Goal: Navigation & Orientation: Find specific page/section

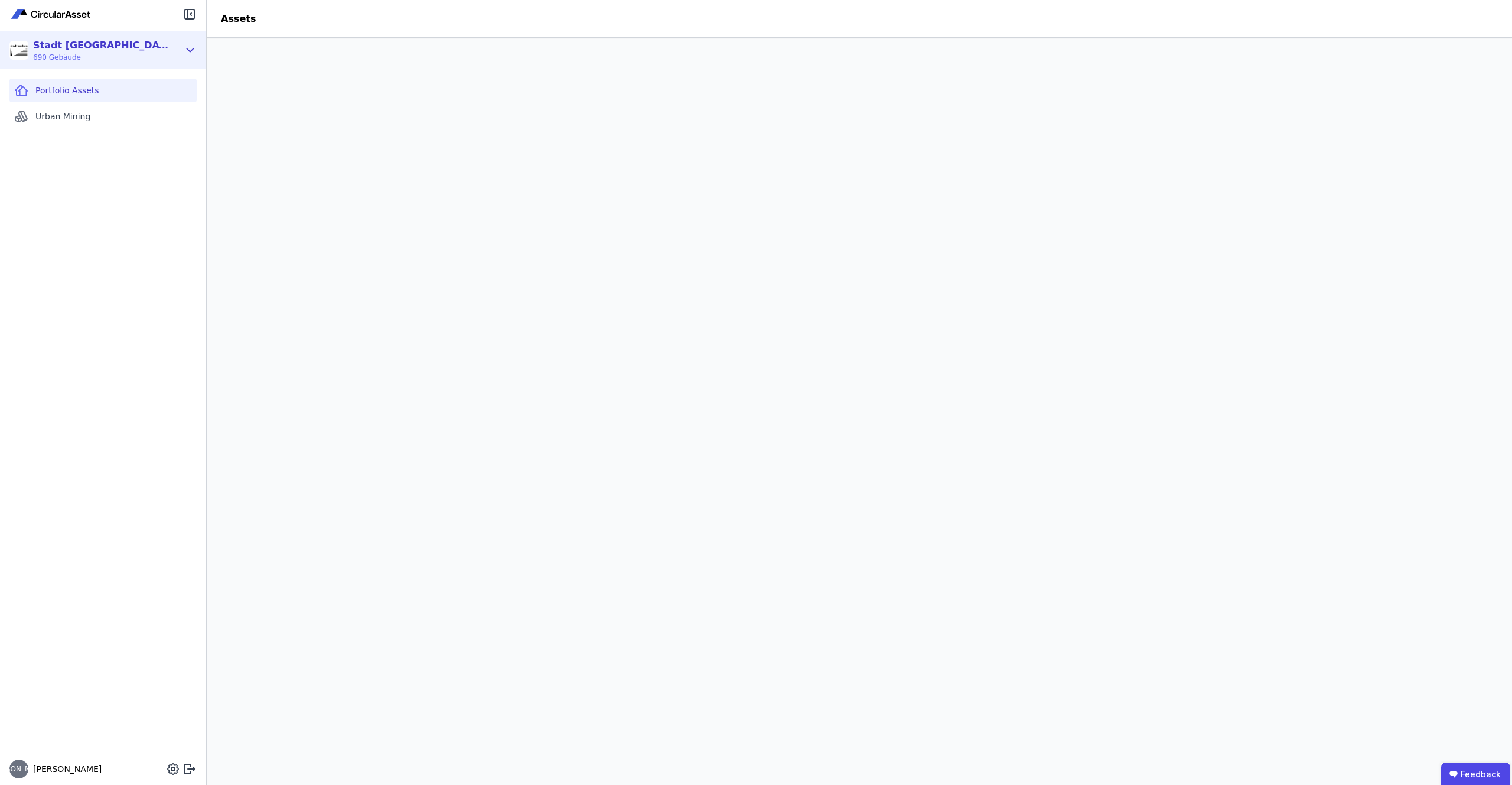
click at [165, 53] on span "690 Gebäude" at bounding box center [101, 57] width 136 height 9
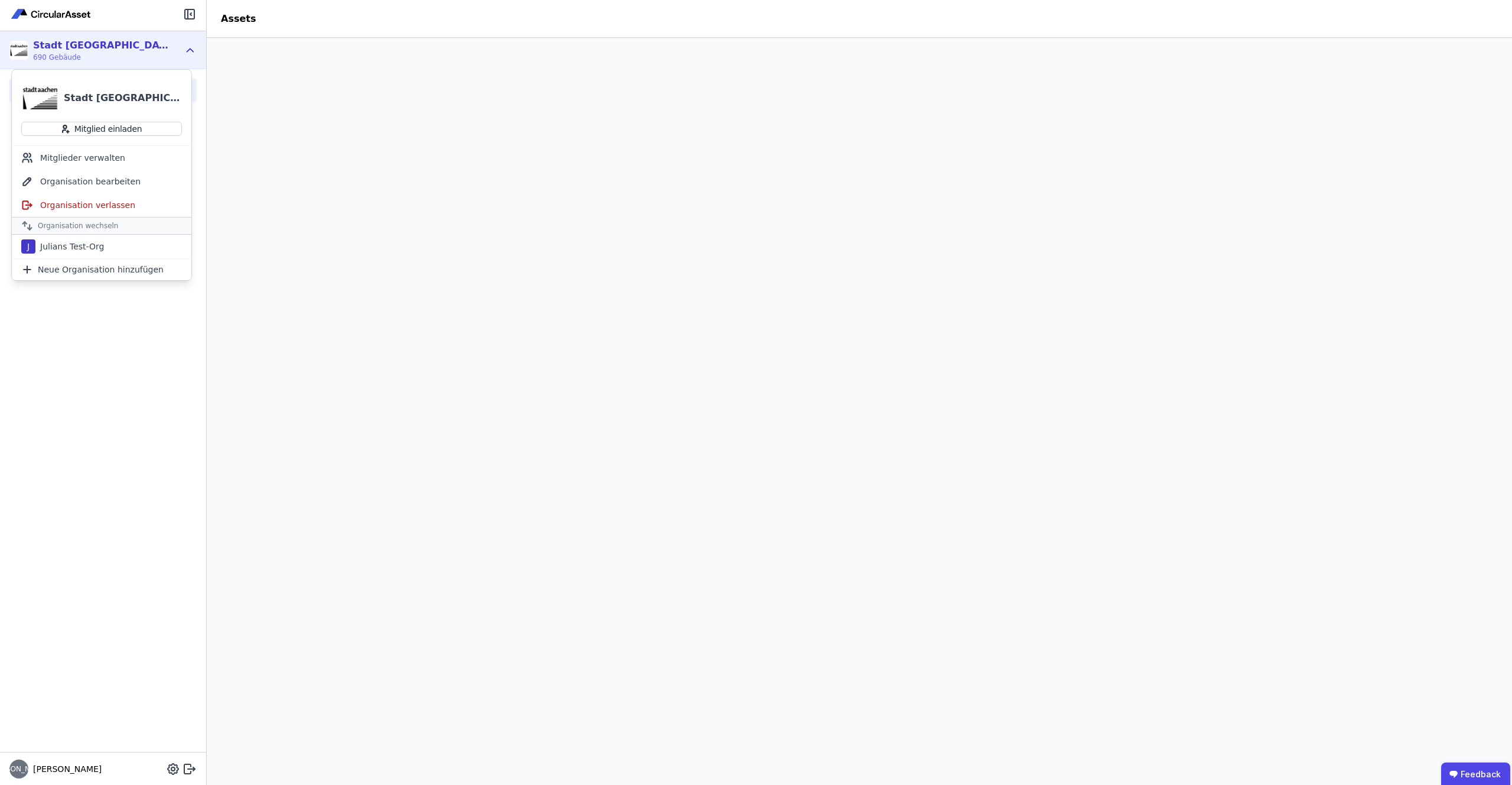
click at [99, 413] on div "Portfolio Assets Urban Mining" at bounding box center [102, 410] width 206 height 682
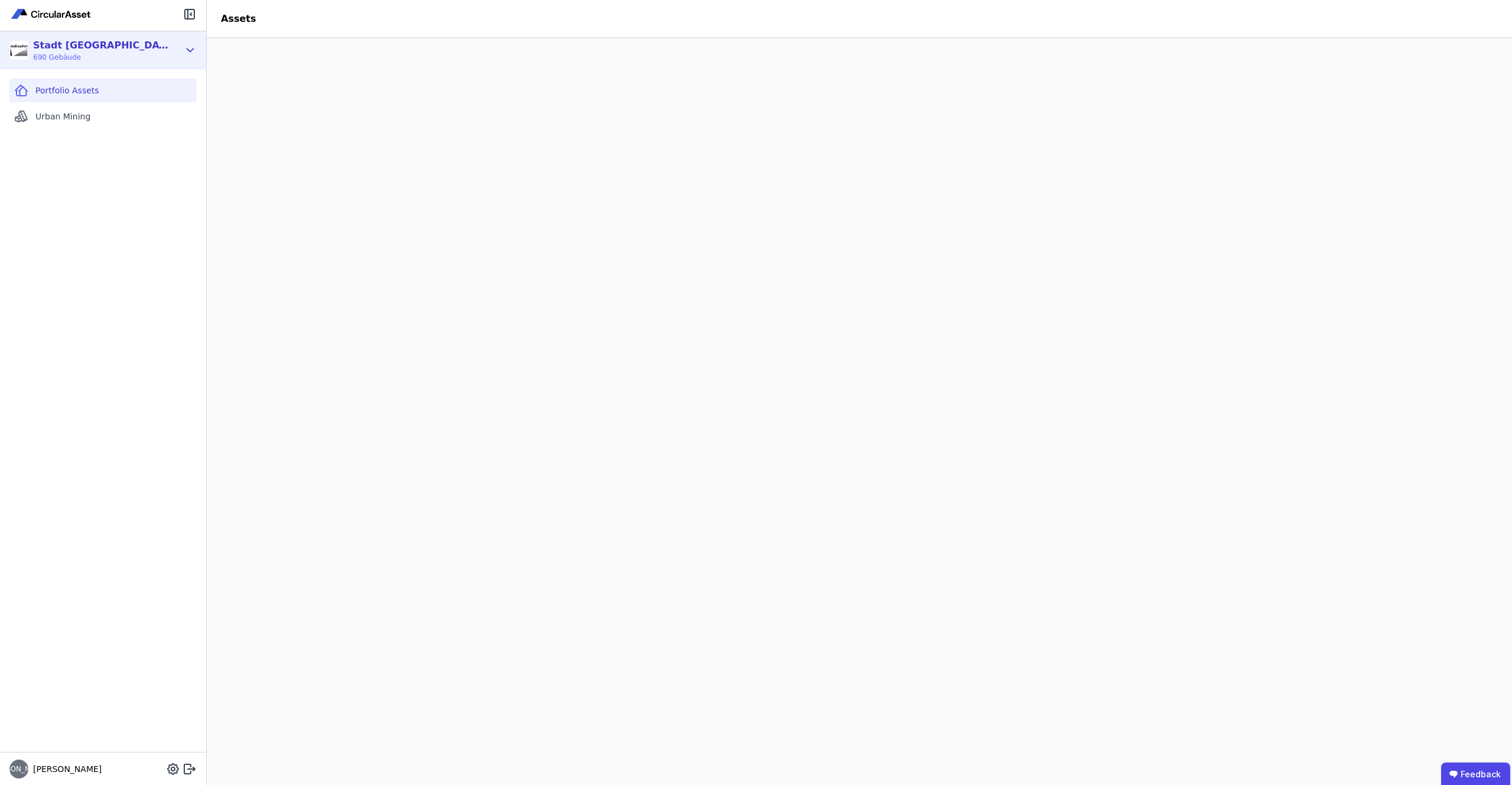
click at [95, 45] on div "Stadt [GEOGRAPHIC_DATA] Gebäudemanagement" at bounding box center [101, 45] width 136 height 15
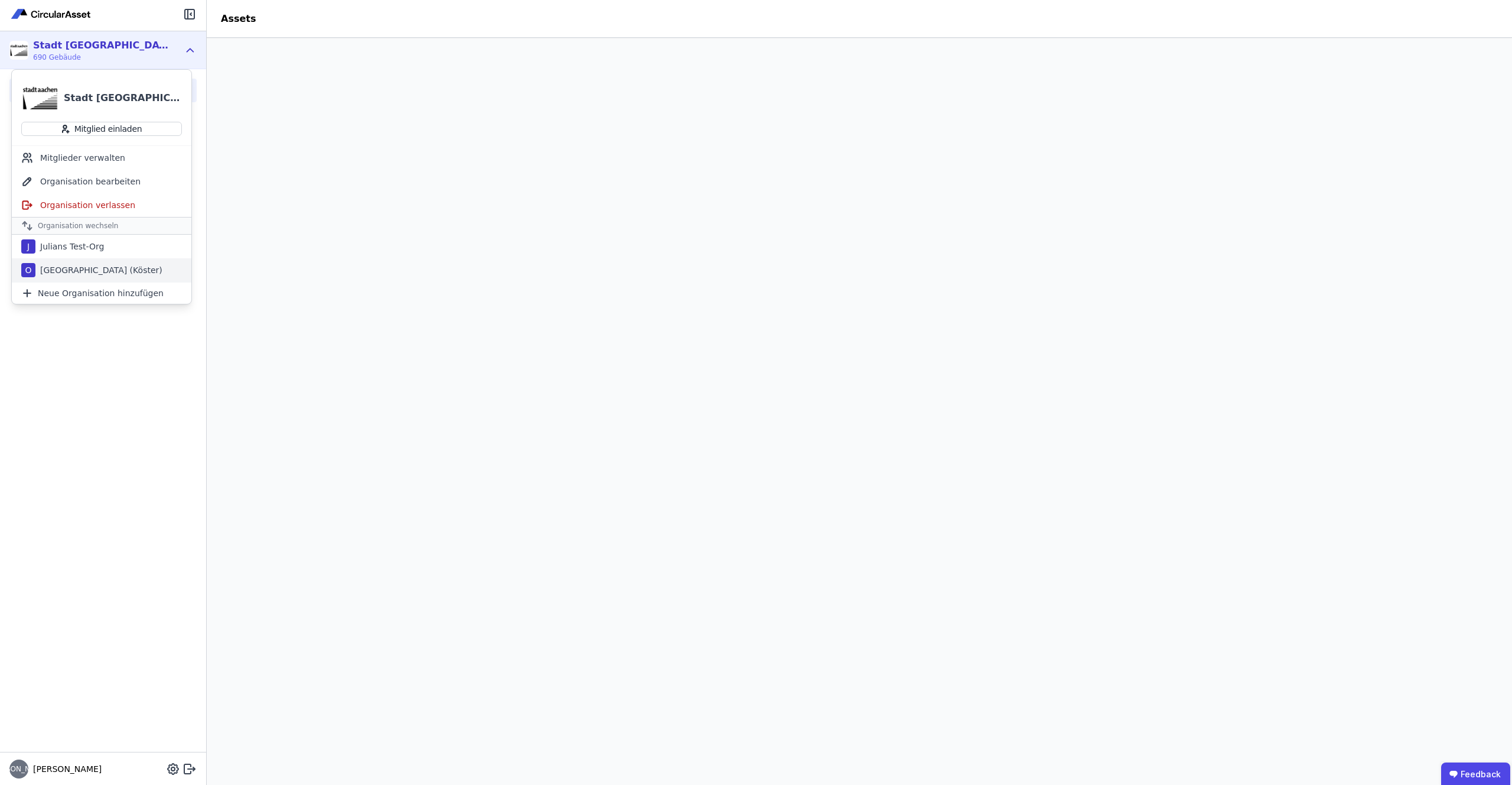
click at [61, 271] on div "Osnabrück (Köster)" at bounding box center [99, 270] width 127 height 12
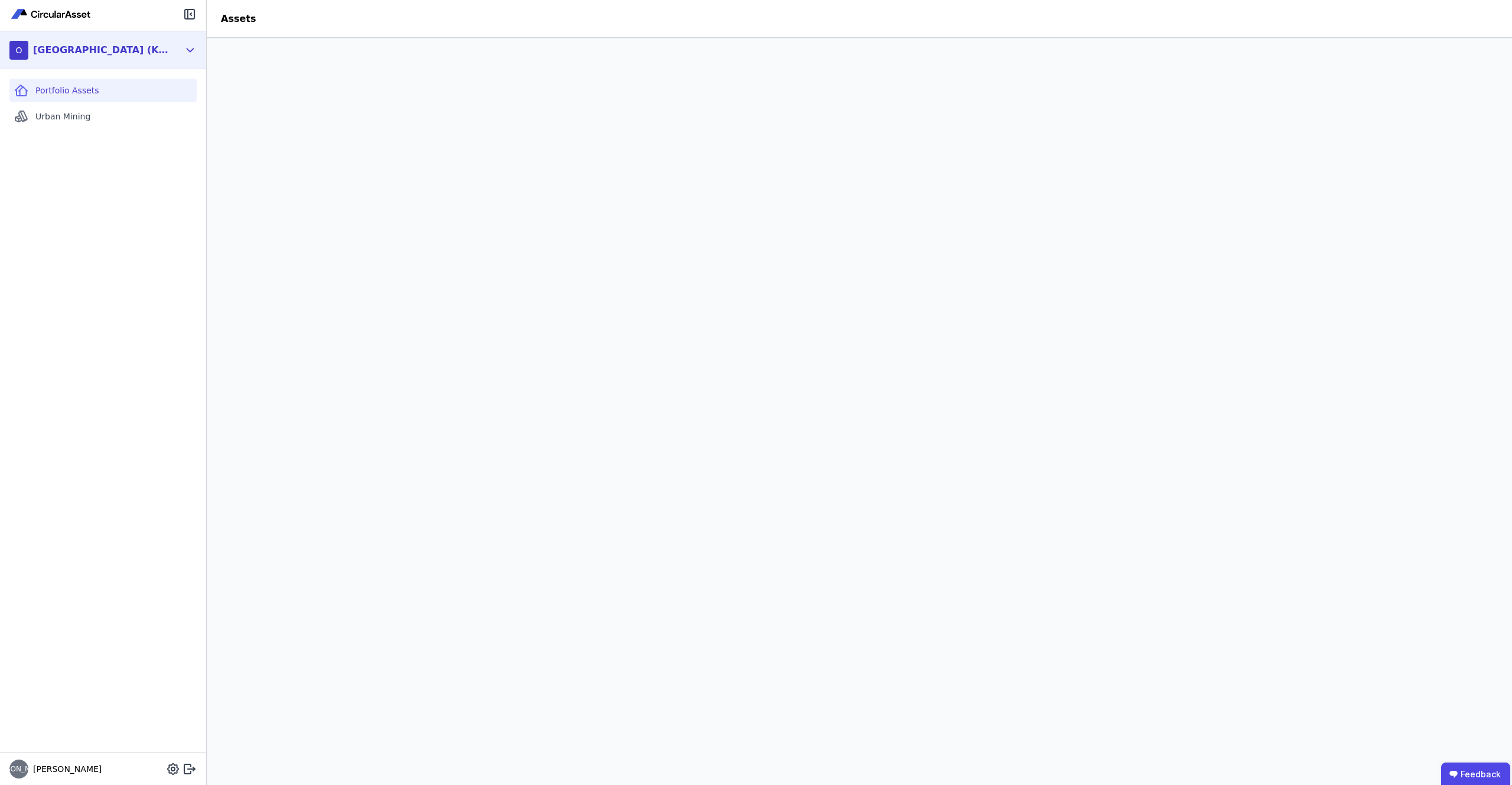
click at [79, 53] on div "Osnabrück (Köster)" at bounding box center [101, 50] width 136 height 15
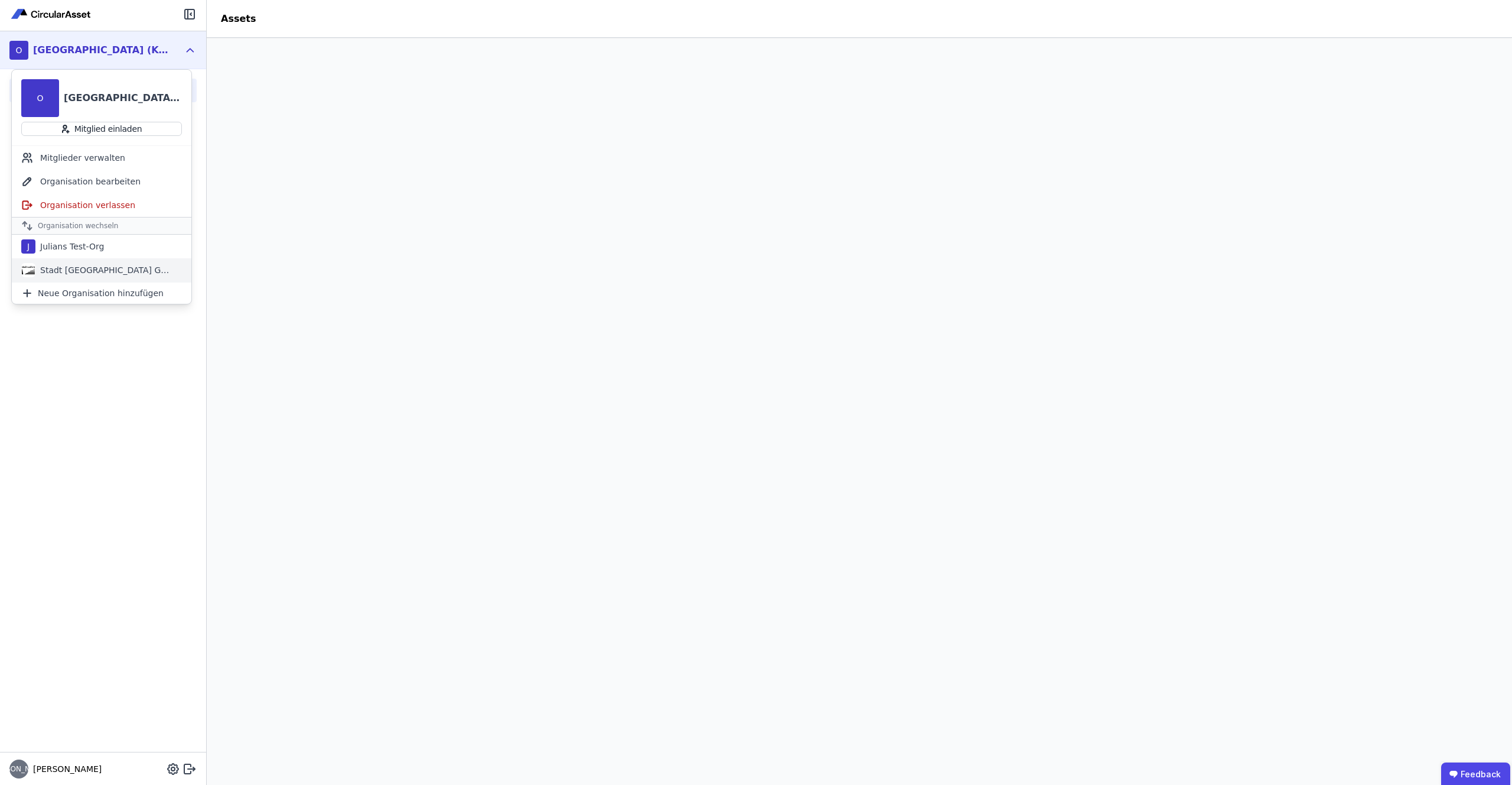
click at [79, 267] on div "Stadt [GEOGRAPHIC_DATA] Gebäudemanagement" at bounding box center [103, 270] width 136 height 12
click at [138, 346] on div "Portfolio Assets Urban Mining" at bounding box center [102, 410] width 206 height 682
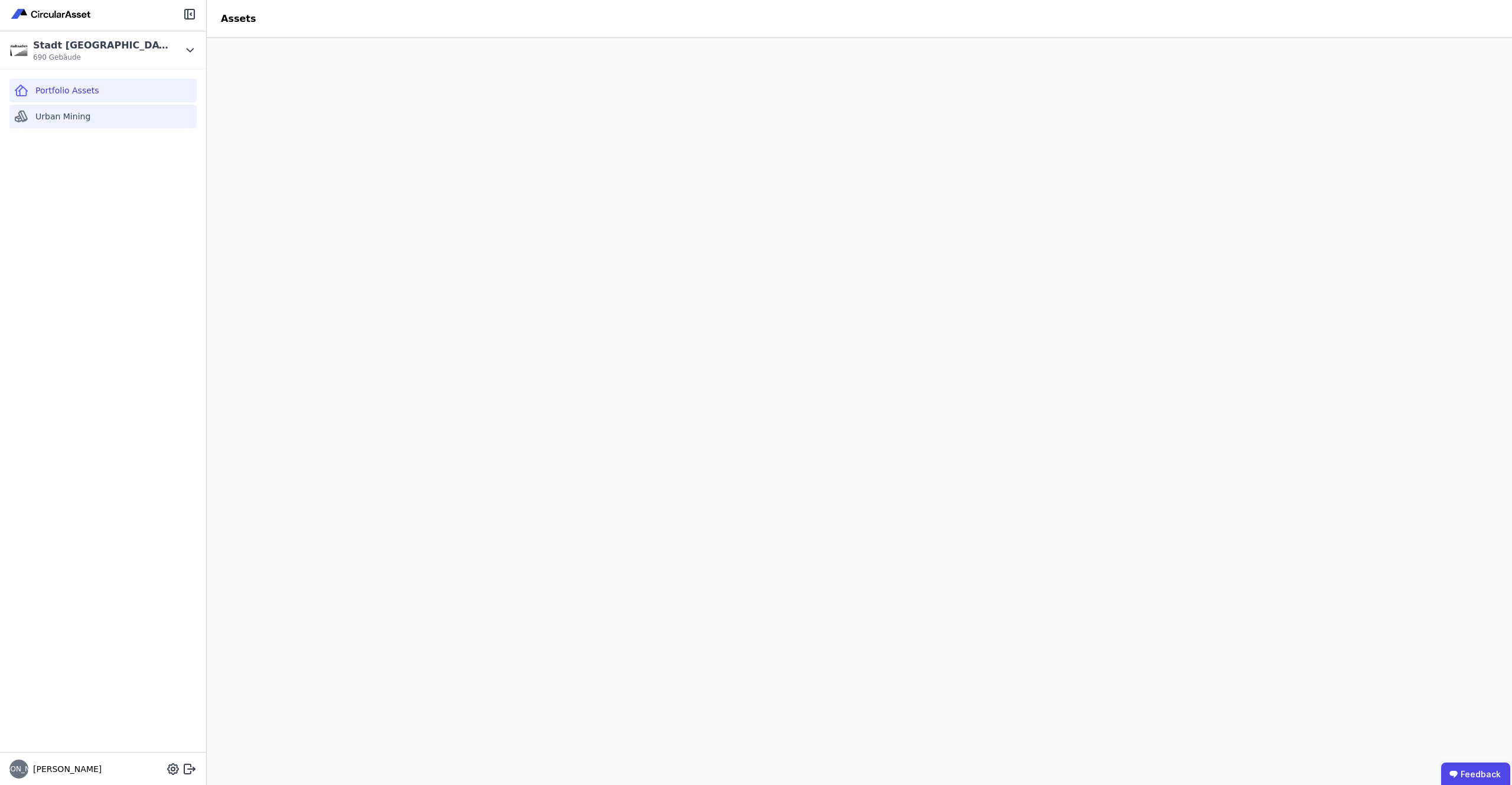
click at [68, 120] on span "Urban Mining" at bounding box center [63, 116] width 55 height 12
click at [84, 91] on span "Portfolio Assets" at bounding box center [67, 91] width 64 height 12
